Goal: Task Accomplishment & Management: Use online tool/utility

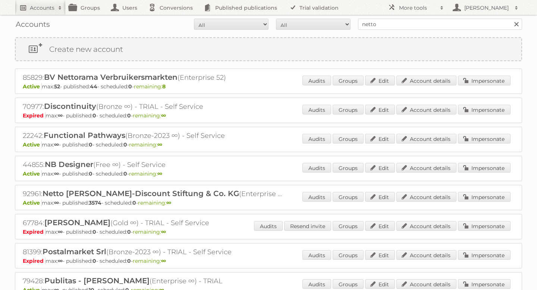
click at [53, 12] on link "Accounts" at bounding box center [40, 7] width 51 height 15
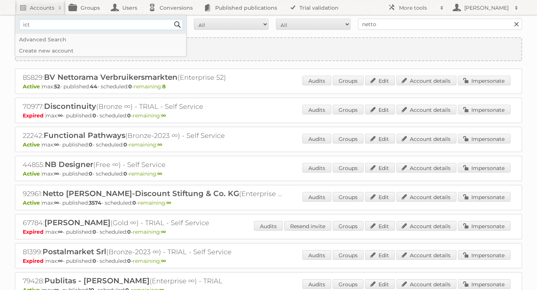
type input"] "ICT Edeka"
click at [176, 25] on input "Search" at bounding box center [177, 24] width 11 height 11
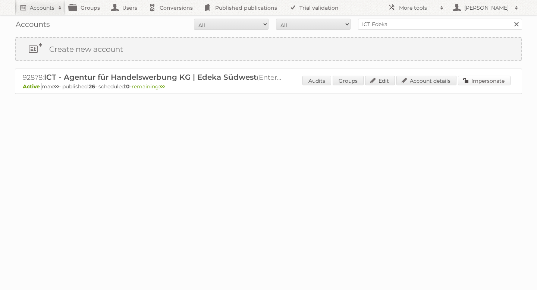
click at [474, 79] on link "Impersonate" at bounding box center [484, 81] width 53 height 10
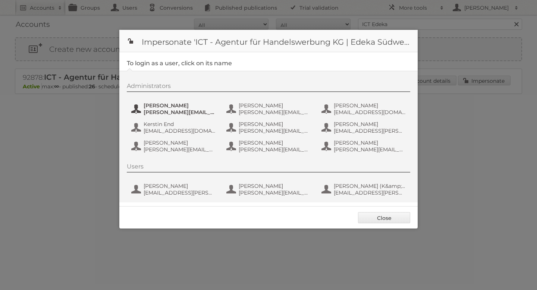
click at [173, 112] on span "[PERSON_NAME][EMAIL_ADDRESS][PERSON_NAME][DOMAIN_NAME]" at bounding box center [180, 112] width 72 height 7
